Goal: Register for event/course

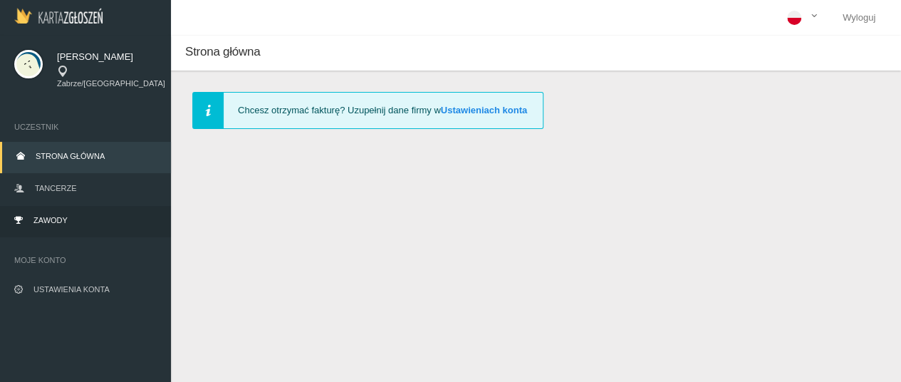
click at [71, 215] on link "Zawody" at bounding box center [85, 221] width 171 height 31
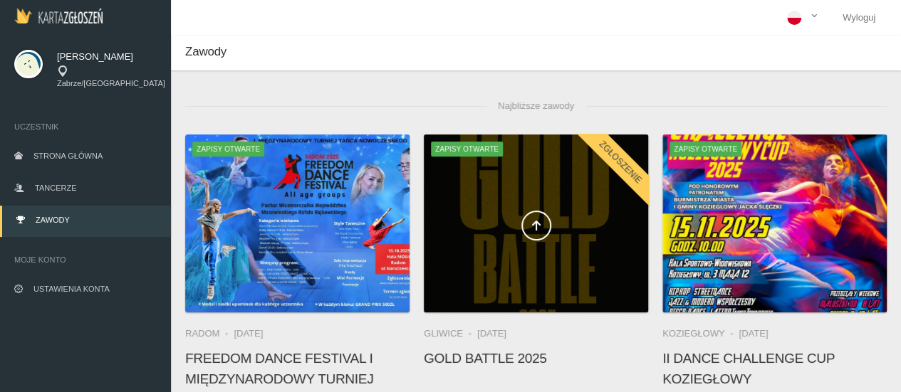
click at [545, 206] on div at bounding box center [536, 224] width 224 height 178
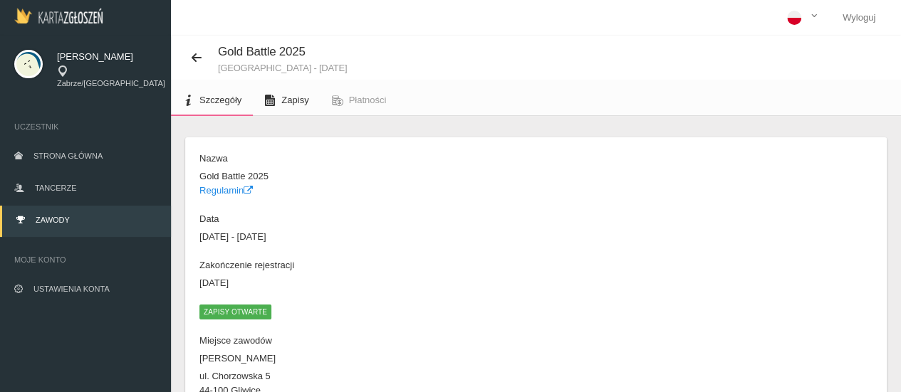
click at [298, 105] on span "Zapisy" at bounding box center [294, 100] width 27 height 11
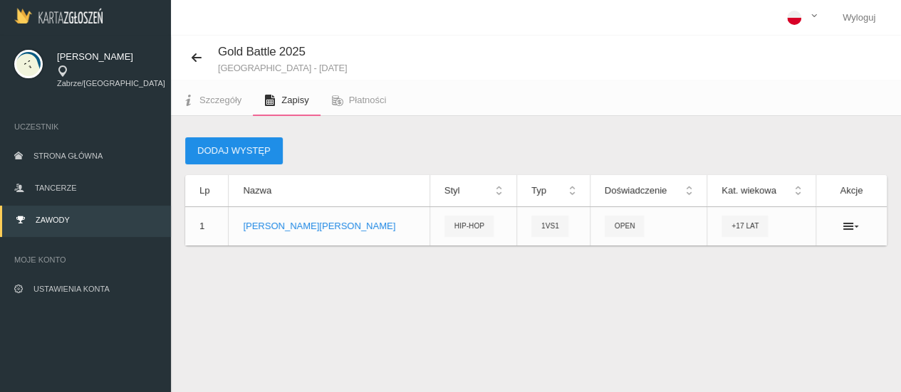
click at [236, 153] on button "Dodaj występ" at bounding box center [234, 150] width 98 height 27
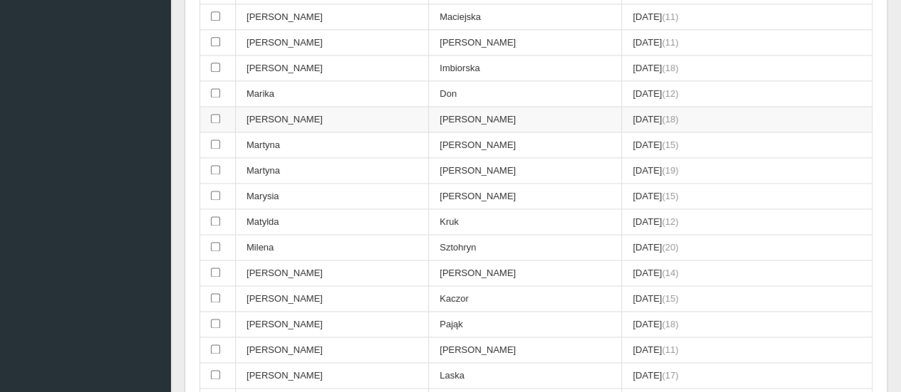
scroll to position [997, 0]
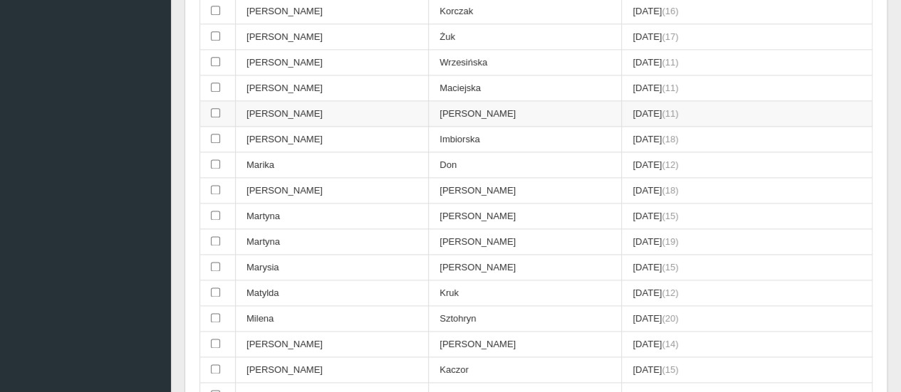
click at [215, 108] on input "checkbox" at bounding box center [215, 112] width 9 height 9
checkbox input "true"
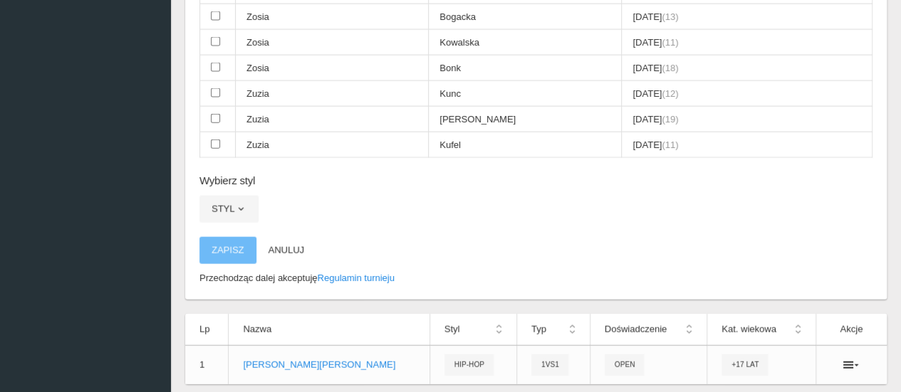
scroll to position [1710, 0]
click at [226, 195] on button "Styl" at bounding box center [228, 208] width 59 height 27
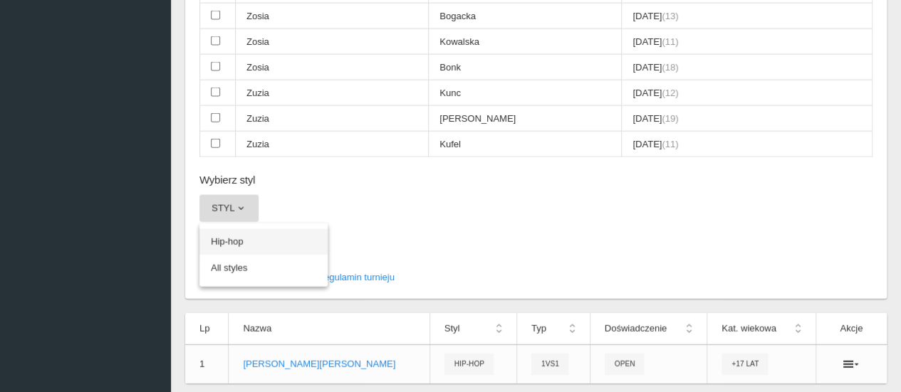
click at [236, 229] on link "Hip-hop" at bounding box center [263, 242] width 128 height 26
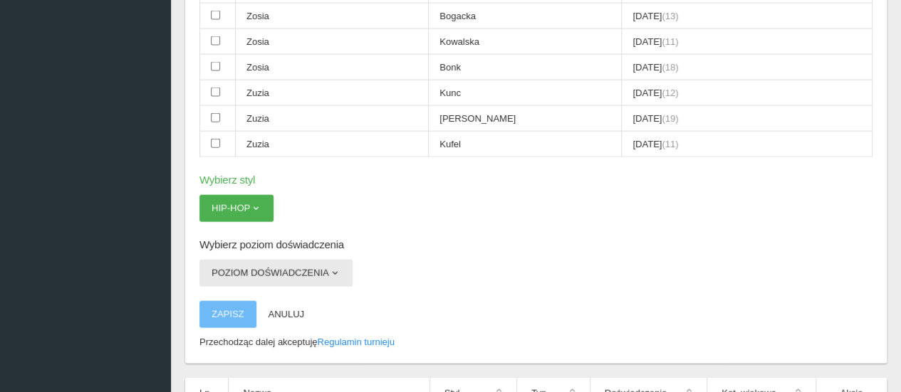
click at [246, 260] on button "Poziom doświadczenia" at bounding box center [275, 273] width 153 height 27
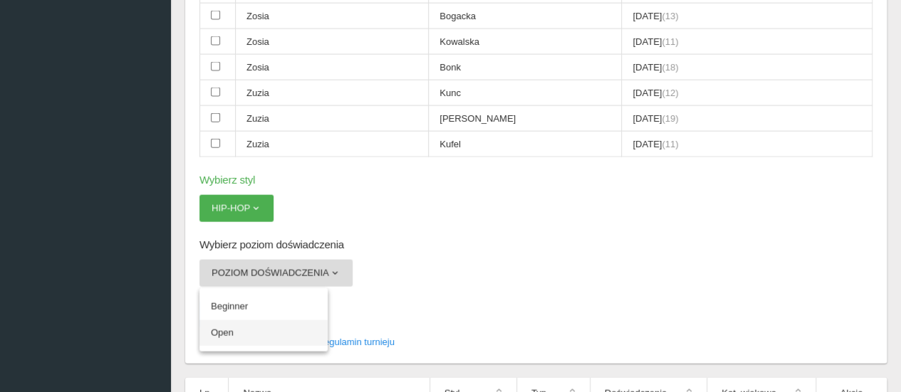
click at [246, 320] on link "Open" at bounding box center [263, 333] width 128 height 26
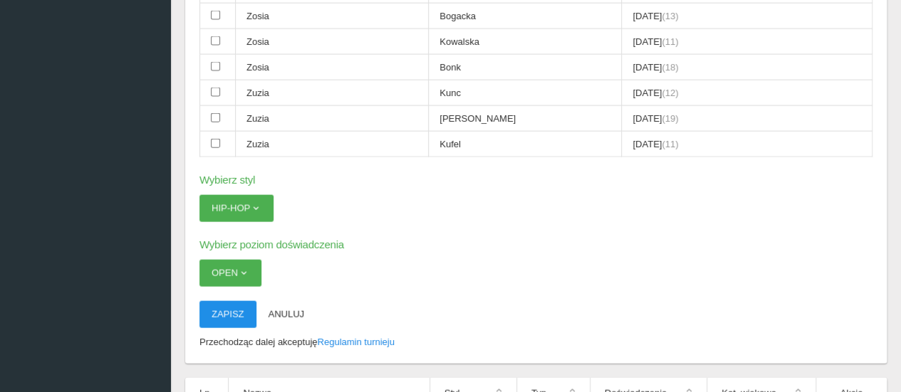
click at [228, 301] on button "Zapisz" at bounding box center [227, 314] width 57 height 27
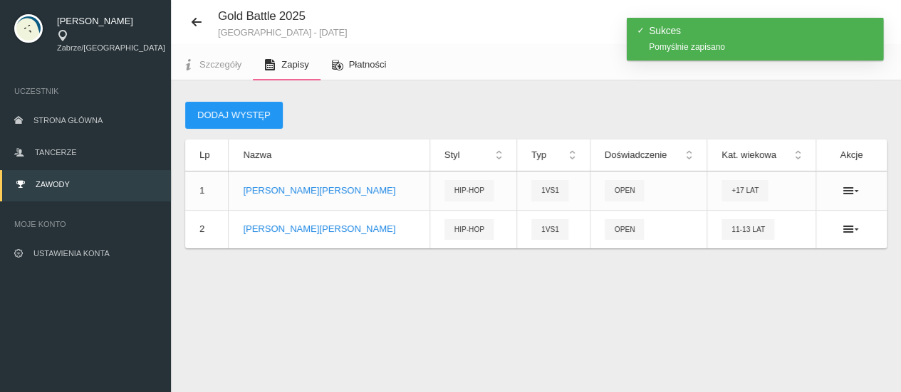
click at [370, 59] on span "Płatności" at bounding box center [368, 64] width 38 height 11
